Goal: Task Accomplishment & Management: Manage account settings

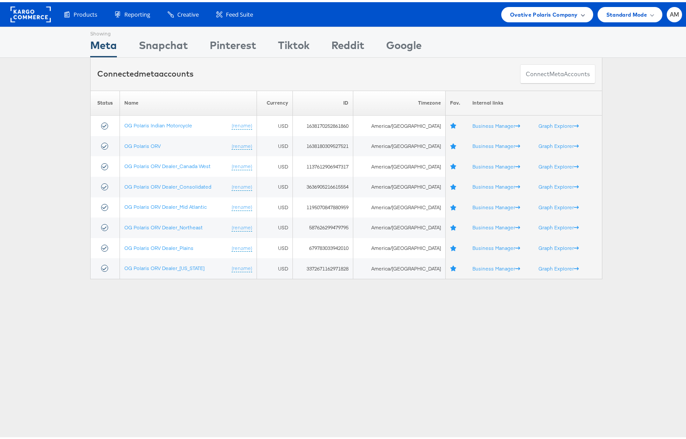
click at [537, 14] on span "Ovative Polaris Company" at bounding box center [544, 12] width 68 height 9
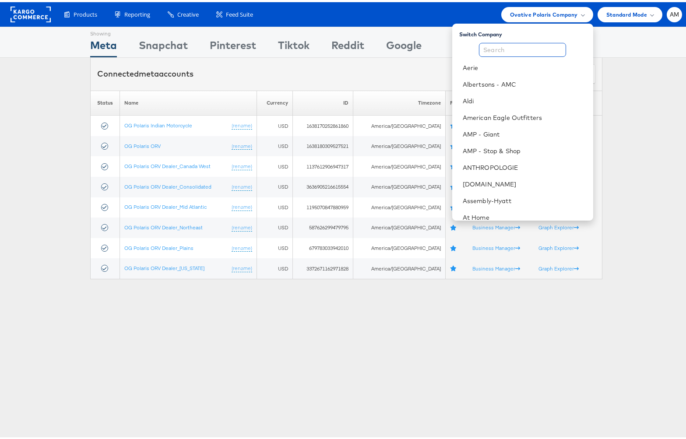
click at [528, 49] on input "text" at bounding box center [522, 48] width 87 height 14
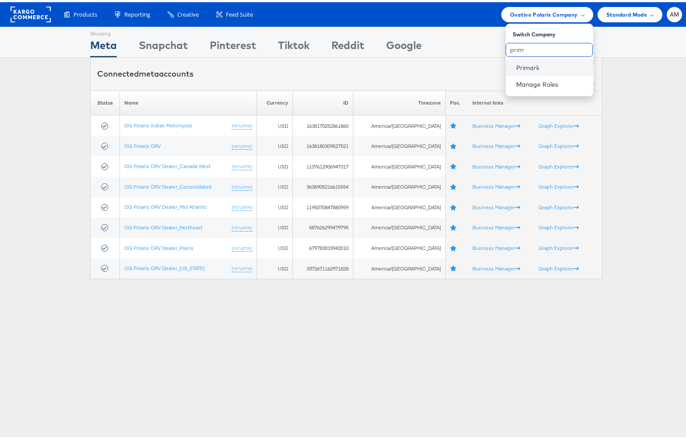
type input "prim"
click at [528, 62] on link "Primark" at bounding box center [551, 65] width 70 height 9
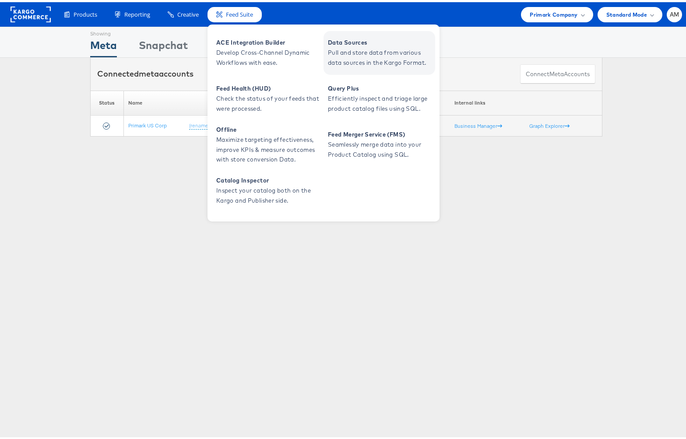
click at [355, 47] on span "Pull and store data from various data sources in the Kargo Format." at bounding box center [380, 56] width 105 height 20
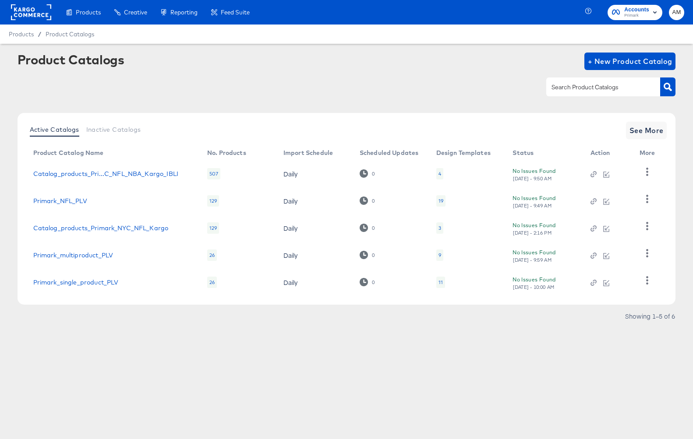
click at [24, 12] on rect at bounding box center [31, 12] width 40 height 16
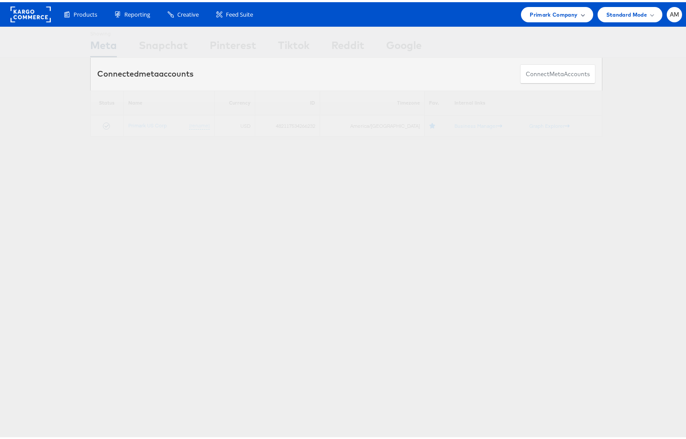
click at [533, 9] on span "Primark Company" at bounding box center [554, 12] width 48 height 9
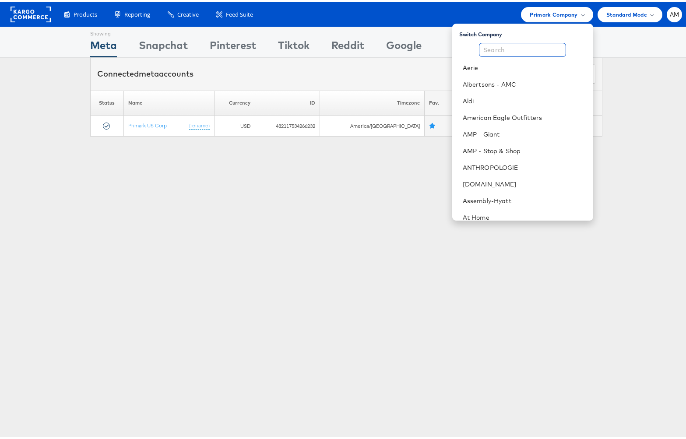
click at [505, 52] on input "text" at bounding box center [522, 48] width 87 height 14
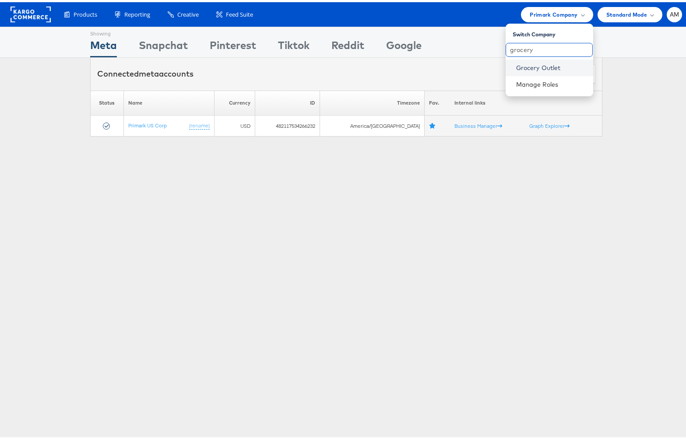
type input "grocery"
click at [538, 66] on link "Grocery Outlet" at bounding box center [551, 65] width 70 height 9
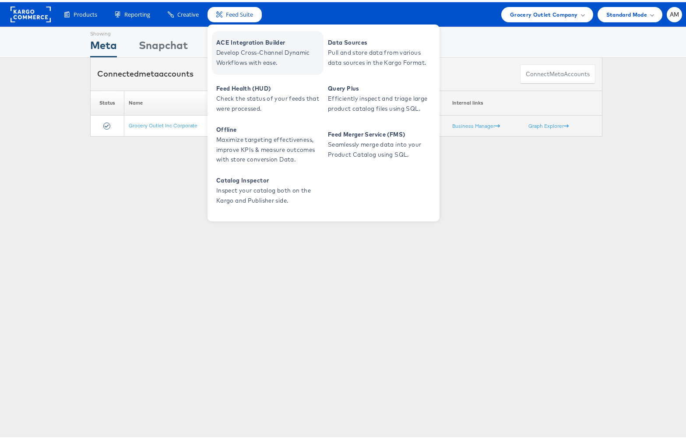
click at [241, 48] on span "Develop Cross-Channel Dynamic Workflows with ease." at bounding box center [268, 56] width 105 height 20
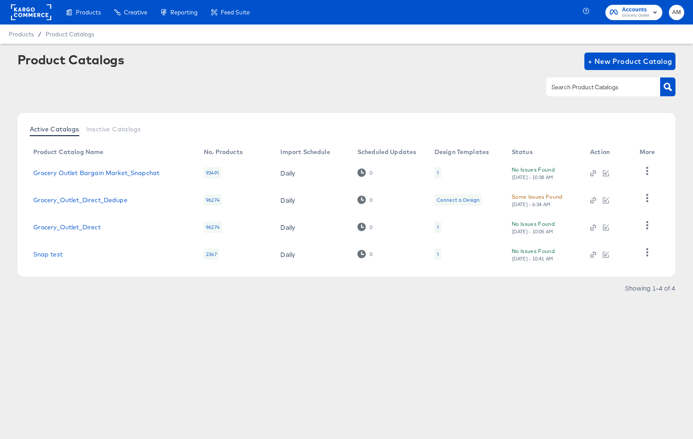
click at [539, 198] on div "Some Issues Found" at bounding box center [537, 196] width 51 height 9
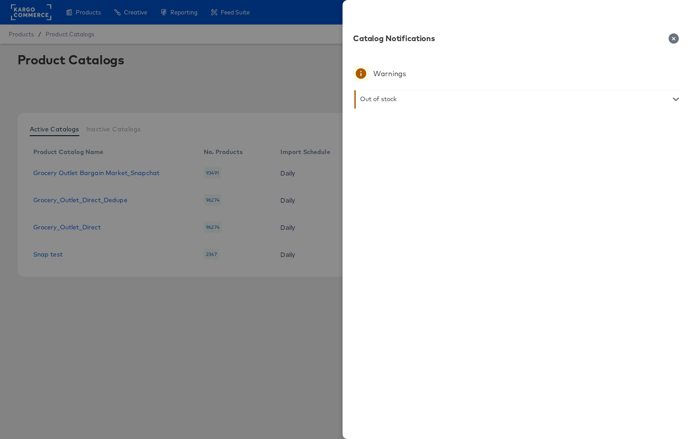
click at [674, 99] on icon "button" at bounding box center [676, 100] width 6 height 4
click at [672, 39] on icon "button" at bounding box center [673, 38] width 10 height 10
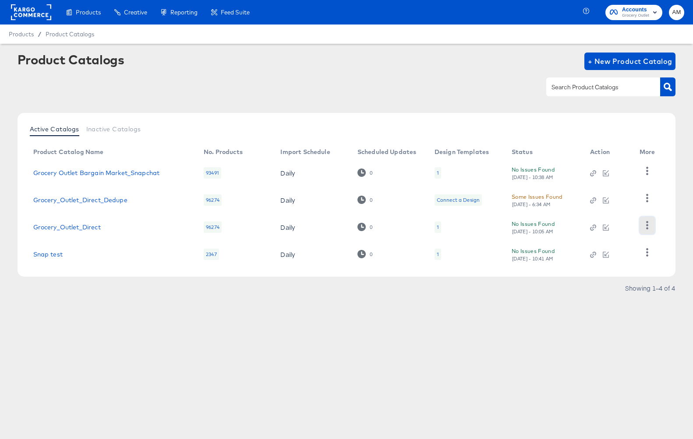
click at [644, 225] on icon "button" at bounding box center [647, 225] width 8 height 8
click at [84, 229] on link "Grocery_Outlet_Direct" at bounding box center [66, 227] width 67 height 7
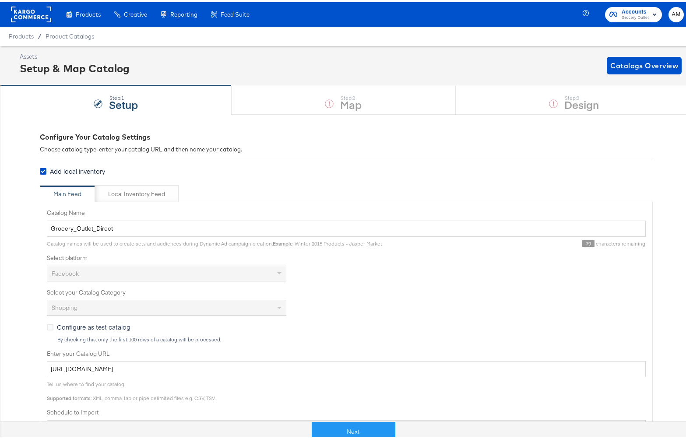
scroll to position [185, 0]
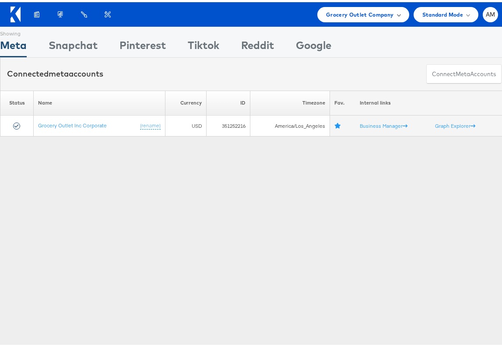
click at [326, 12] on span "Grocery Outlet Company" at bounding box center [360, 12] width 68 height 9
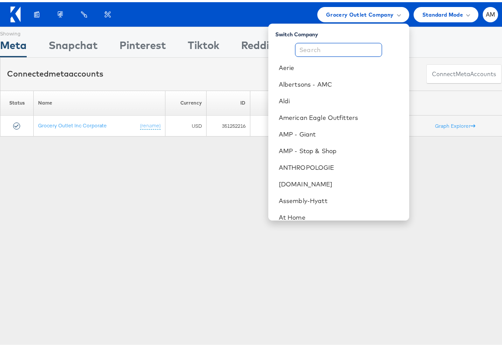
click at [327, 48] on input "text" at bounding box center [338, 48] width 87 height 14
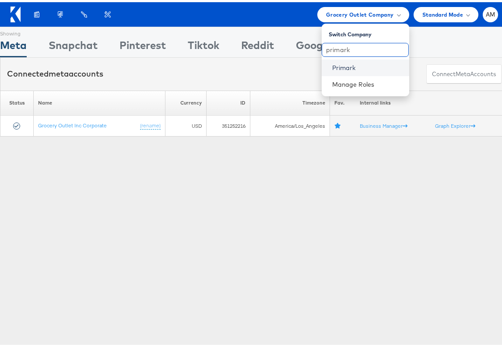
type input "primark"
click at [333, 68] on link "Primark" at bounding box center [367, 65] width 70 height 9
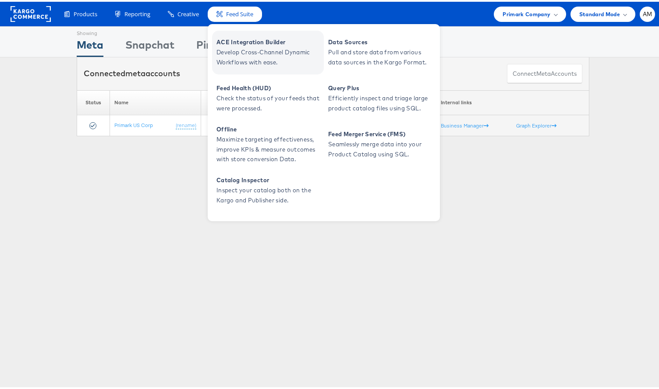
click at [253, 48] on span "Develop Cross-Channel Dynamic Workflows with ease." at bounding box center [268, 56] width 105 height 20
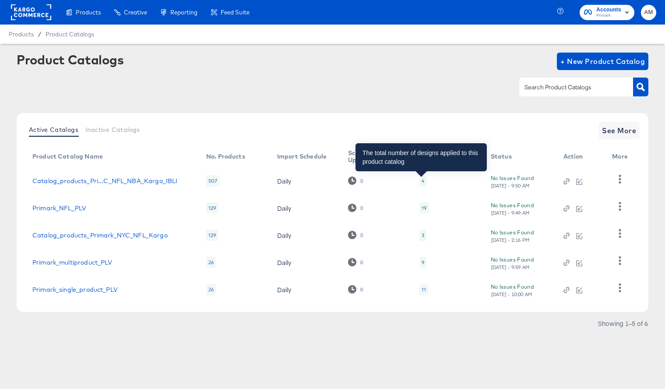
click at [420, 183] on div "4" at bounding box center [423, 180] width 7 height 11
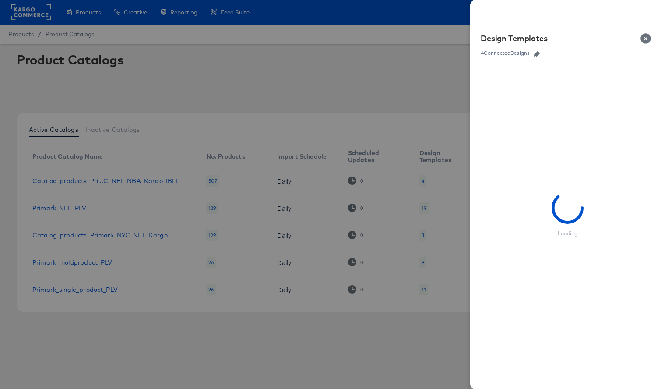
click at [536, 53] on icon "button" at bounding box center [537, 54] width 6 height 6
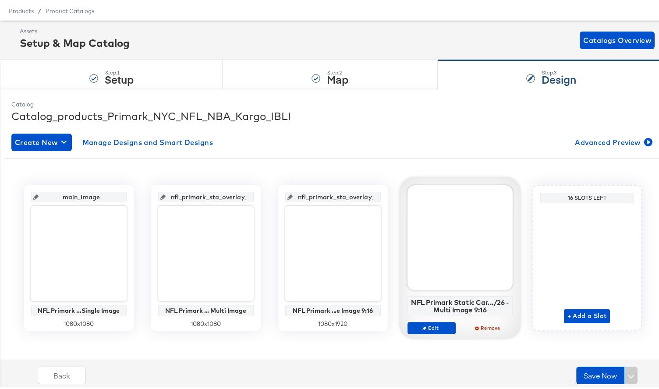
scroll to position [28, 0]
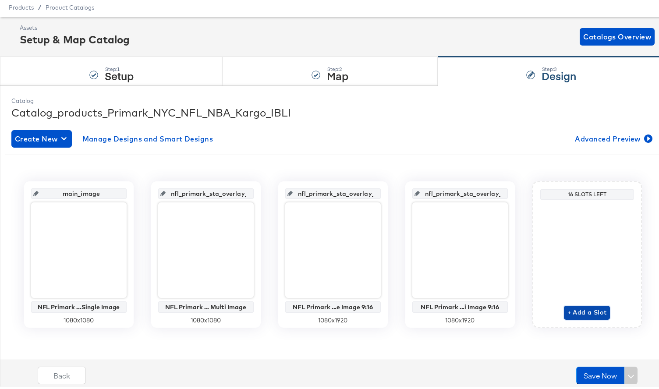
click at [594, 314] on span "+ Add a Slot" at bounding box center [586, 310] width 39 height 11
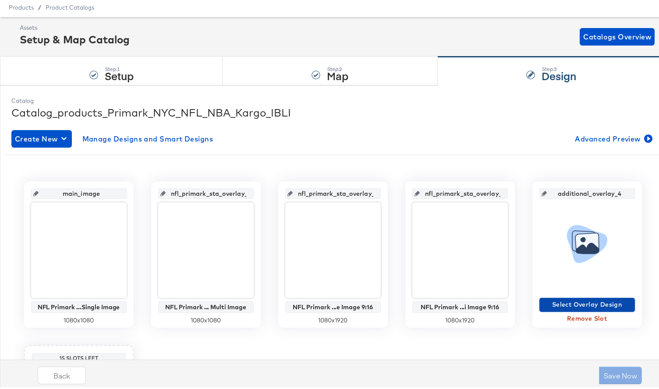
click at [577, 305] on span "Select Overlay Design" at bounding box center [587, 302] width 88 height 11
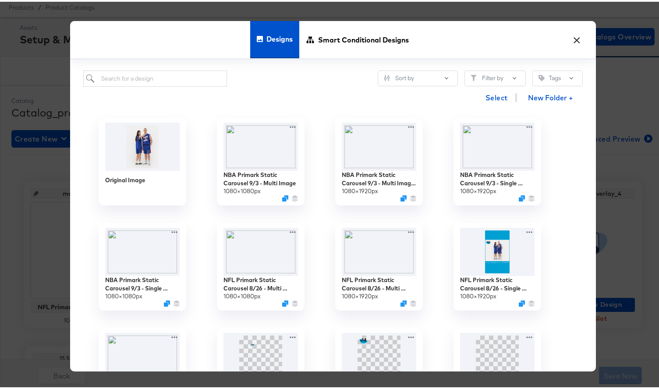
click at [571, 34] on button "×" at bounding box center [577, 36] width 16 height 16
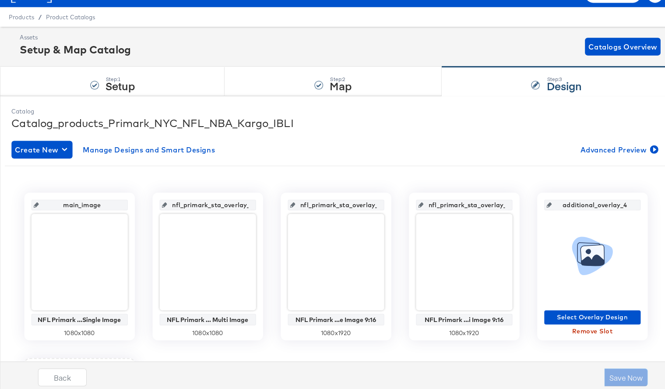
scroll to position [0, 0]
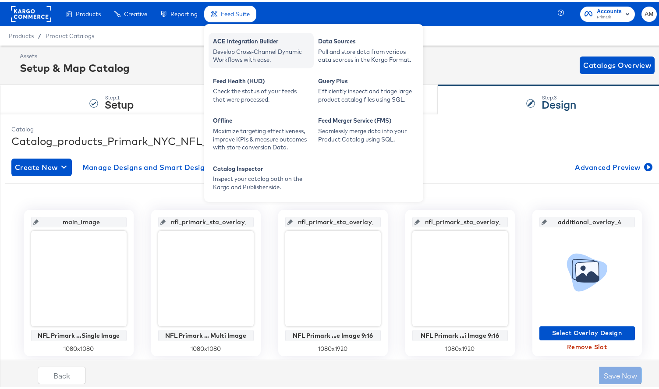
click at [244, 47] on div "Develop Cross-Channel Dynamic Workflows with ease." at bounding box center [261, 54] width 96 height 16
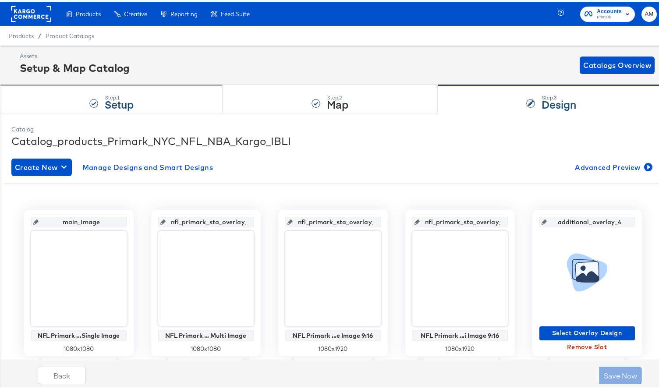
click at [65, 102] on div "Step: 1 Setup" at bounding box center [111, 98] width 223 height 29
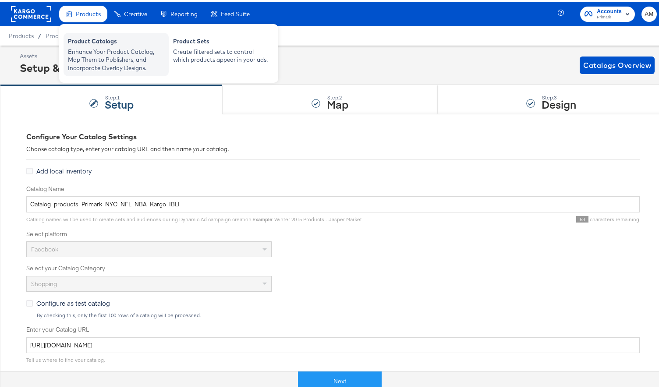
click at [99, 57] on div "Enhance Your Product Catalog, Map Them to Publishers, and Incorporate Overlay D…" at bounding box center [116, 58] width 96 height 25
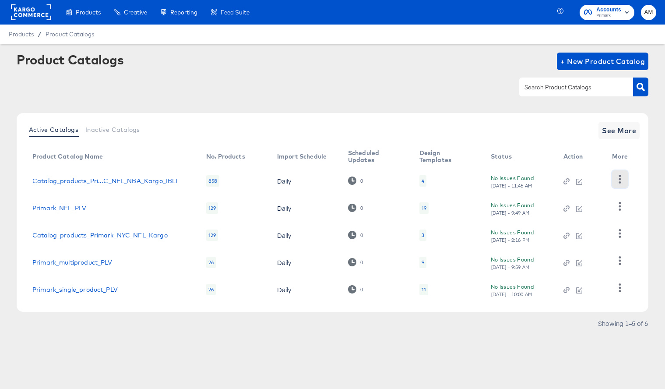
click at [619, 179] on icon "button" at bounding box center [620, 179] width 2 height 8
click at [376, 336] on article "Product Catalogs + New Product Catalog Active Catalogs Inactive Catalogs See Mo…" at bounding box center [332, 202] width 665 height 317
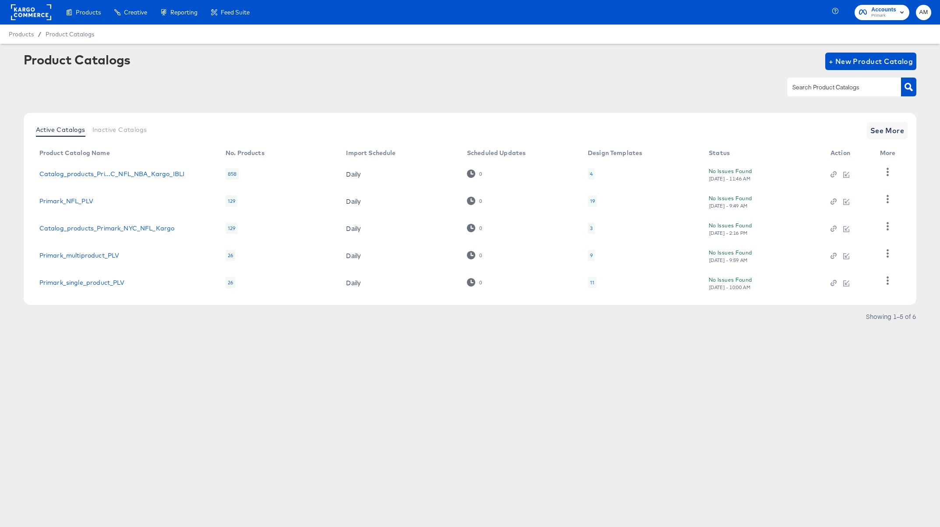
click at [28, 11] on rect at bounding box center [31, 12] width 40 height 16
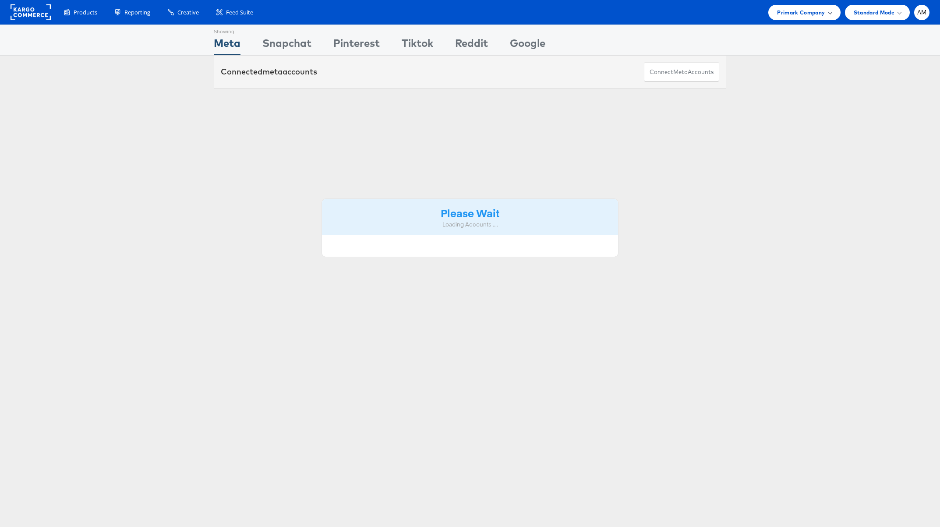
click at [812, 9] on span "Primark Company" at bounding box center [801, 12] width 48 height 9
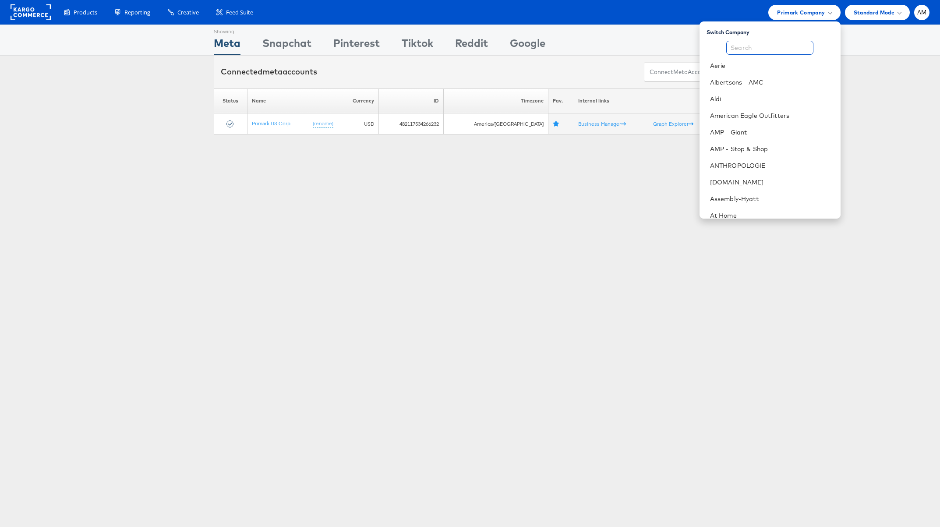
click at [769, 49] on input "text" at bounding box center [769, 48] width 87 height 14
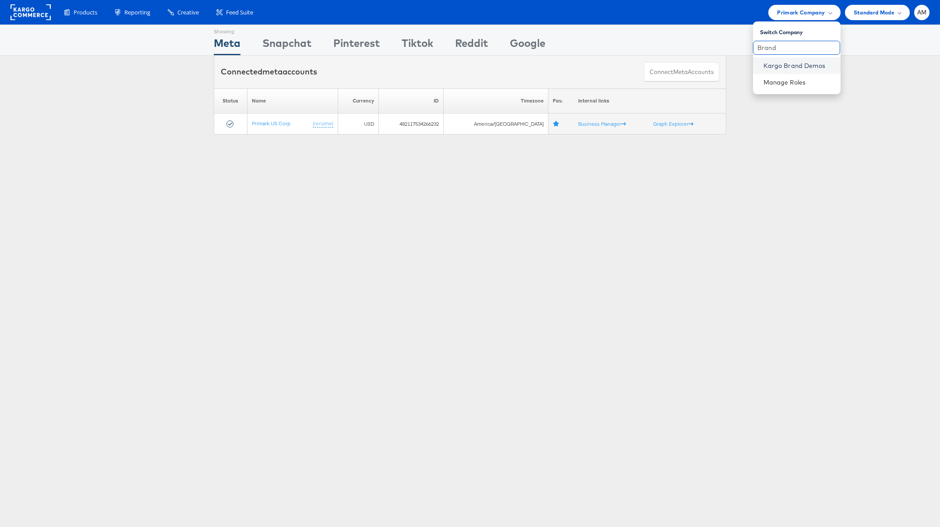
type input "Brand"
click at [781, 66] on link "Kargo Brand Demos" at bounding box center [798, 65] width 70 height 9
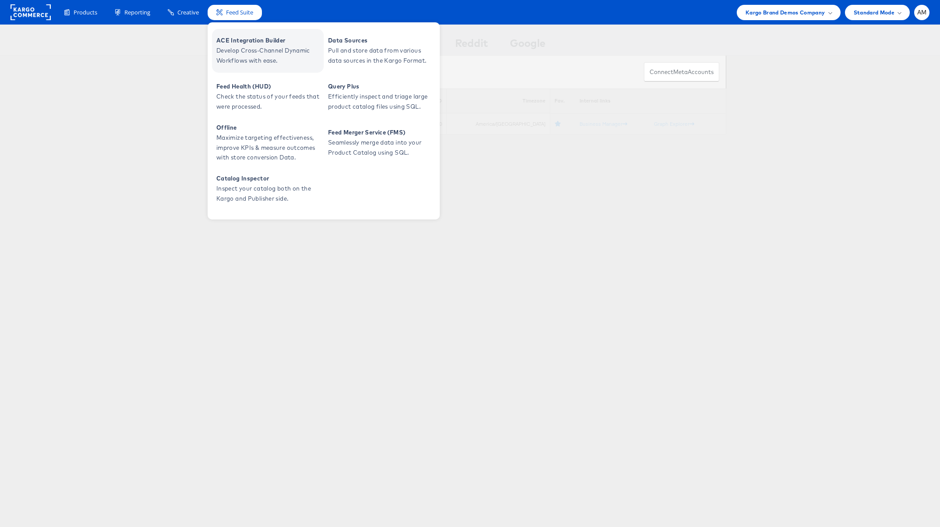
click at [238, 43] on span "ACE Integration Builder" at bounding box center [268, 40] width 105 height 10
